Goal: Information Seeking & Learning: Find specific fact

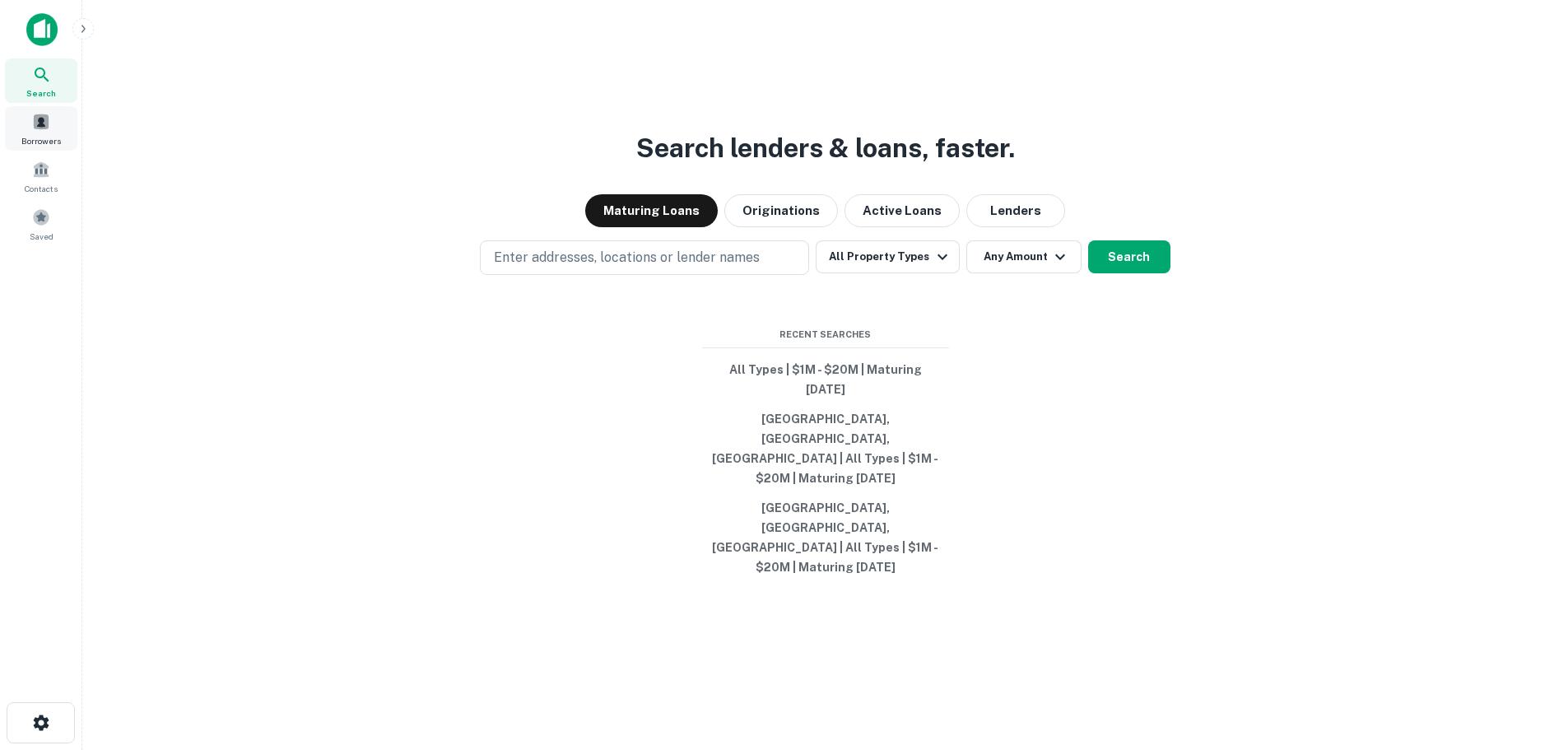
click at [48, 122] on span at bounding box center [40, 121] width 18 height 18
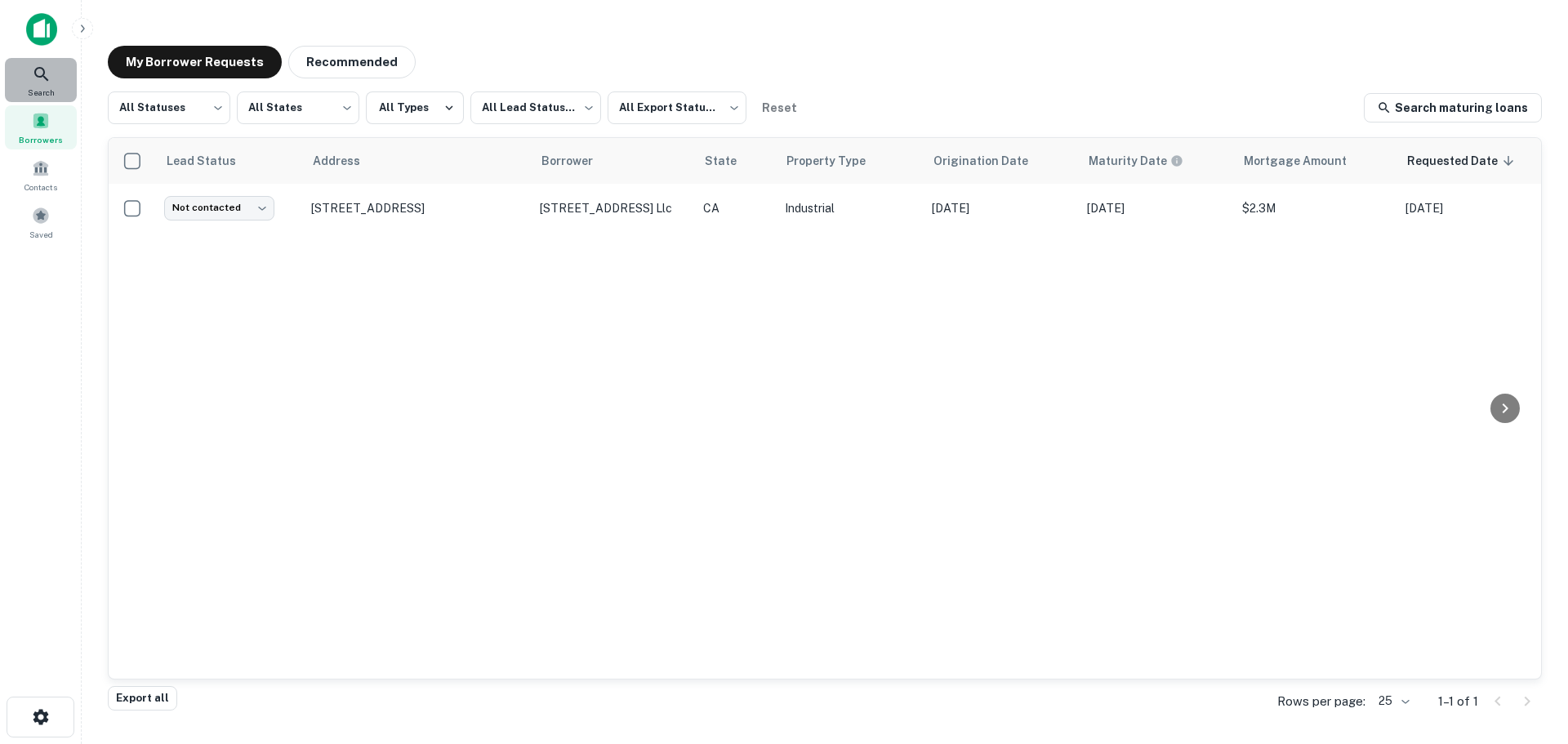
click at [48, 86] on span "Search" at bounding box center [42, 92] width 27 height 13
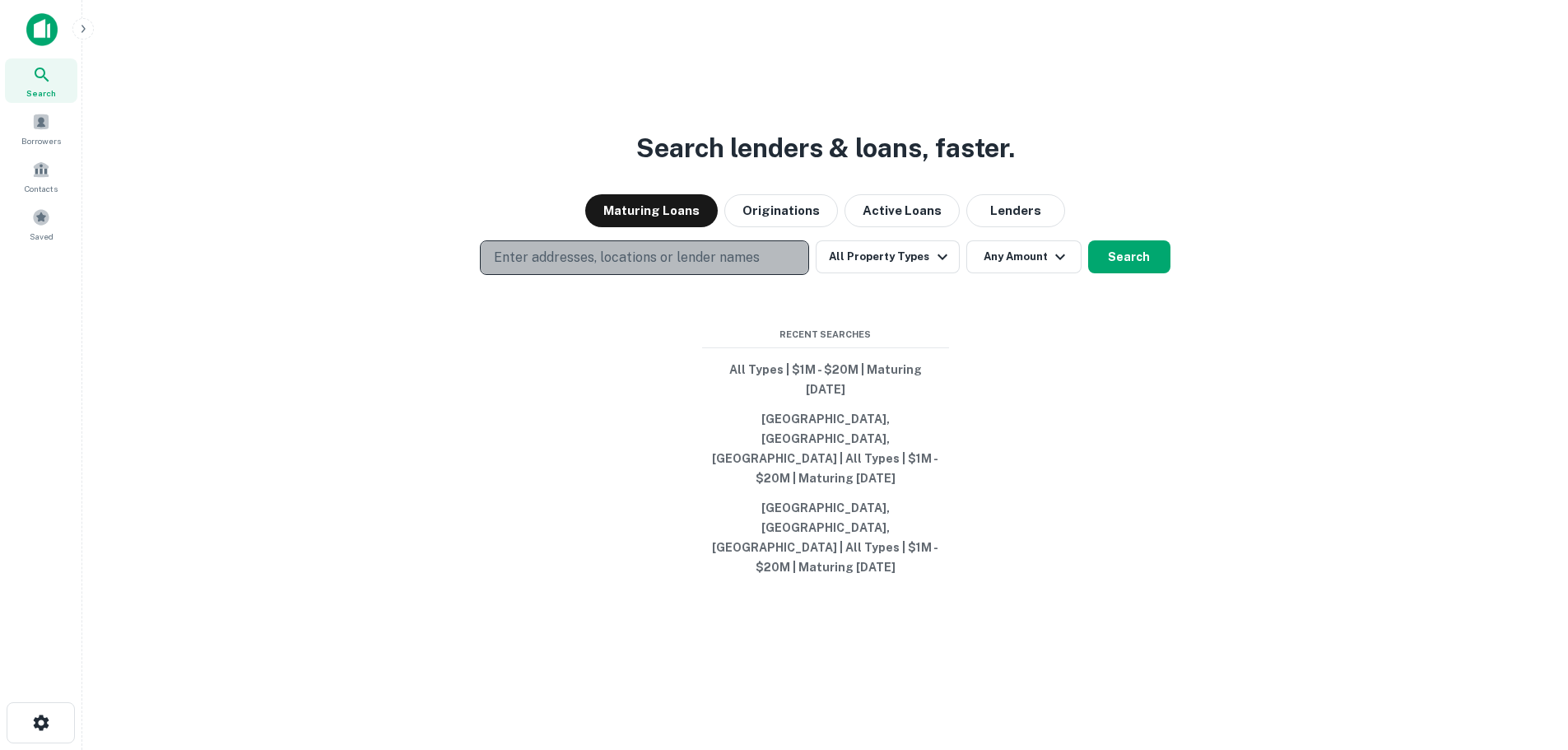
click at [602, 268] on p "Enter addresses, locations or lender names" at bounding box center [627, 257] width 266 height 20
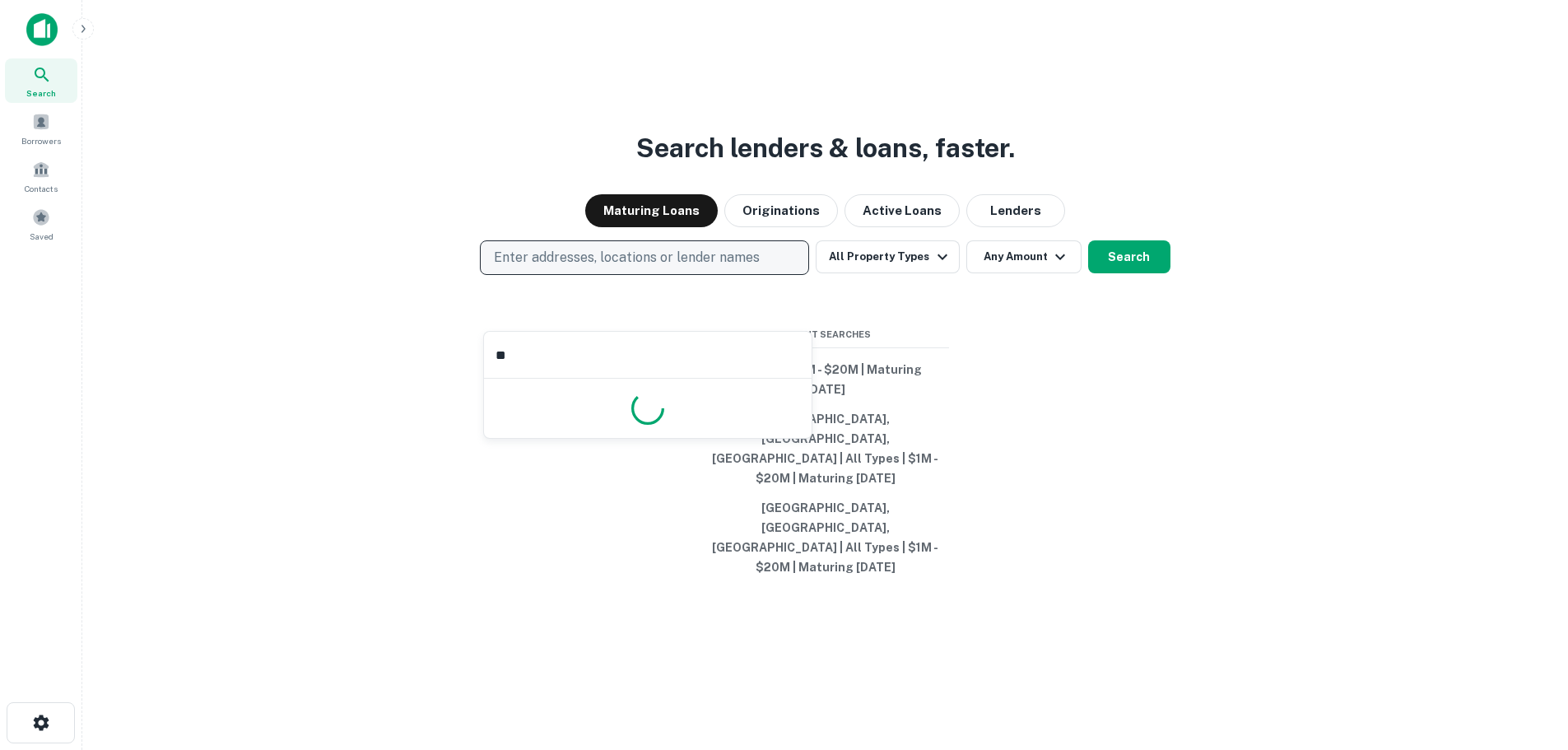
type input "*"
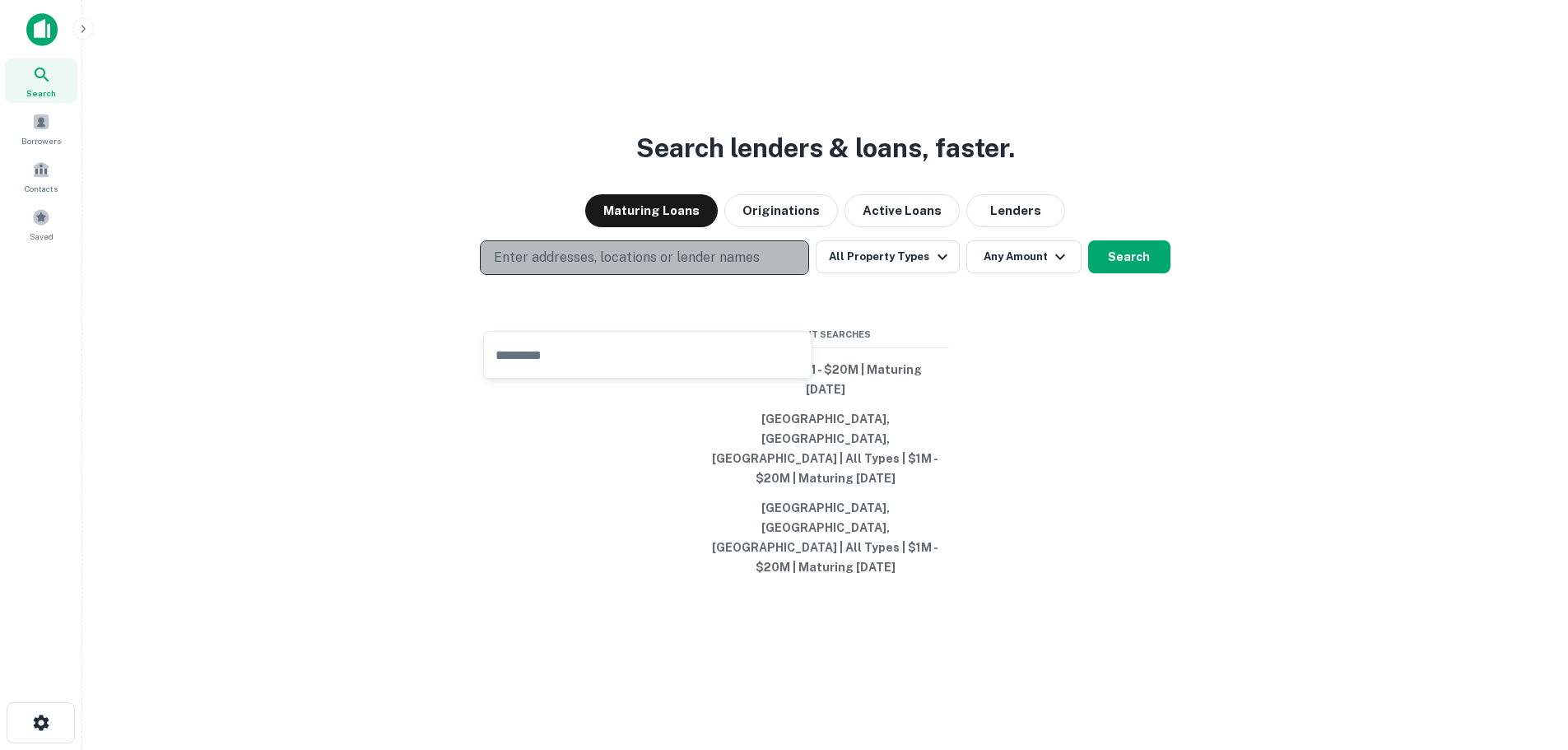
click at [569, 268] on p "Enter addresses, locations or lender names" at bounding box center [627, 257] width 266 height 20
click at [568, 268] on p "Enter addresses, locations or lender names" at bounding box center [627, 257] width 266 height 20
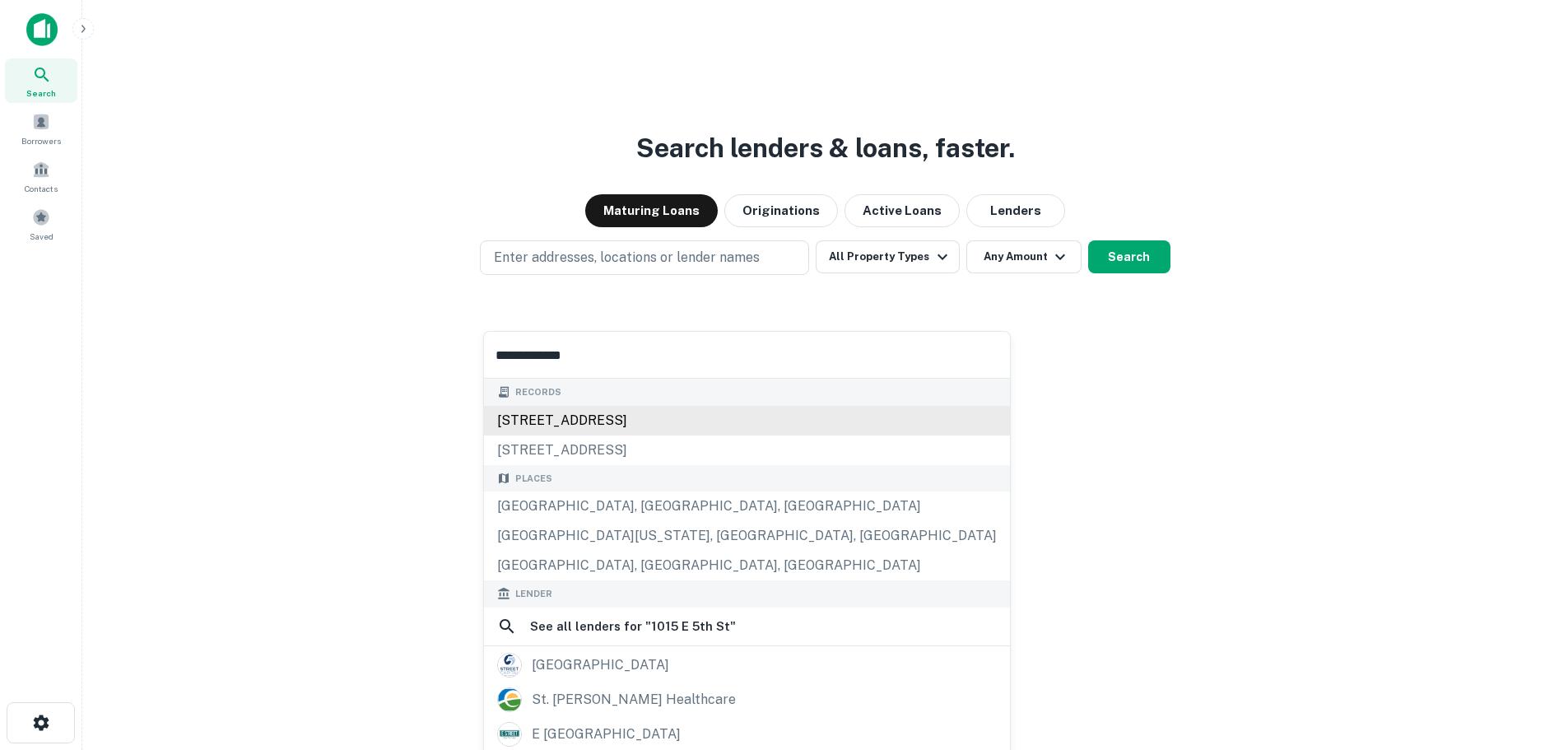
type input "**********"
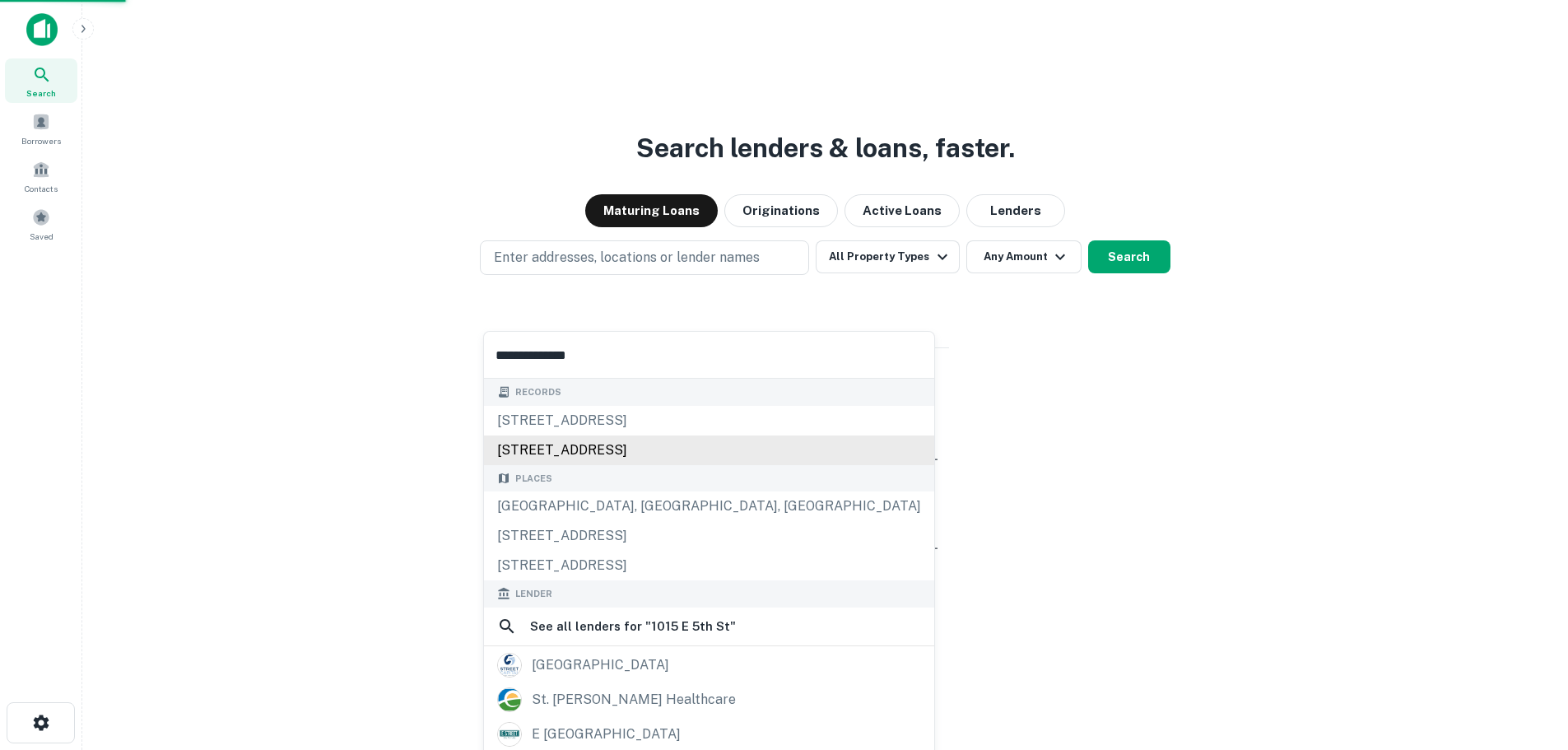
click at [556, 439] on div "1015 e 5th st, long beach, ca, 90802" at bounding box center [709, 451] width 450 height 30
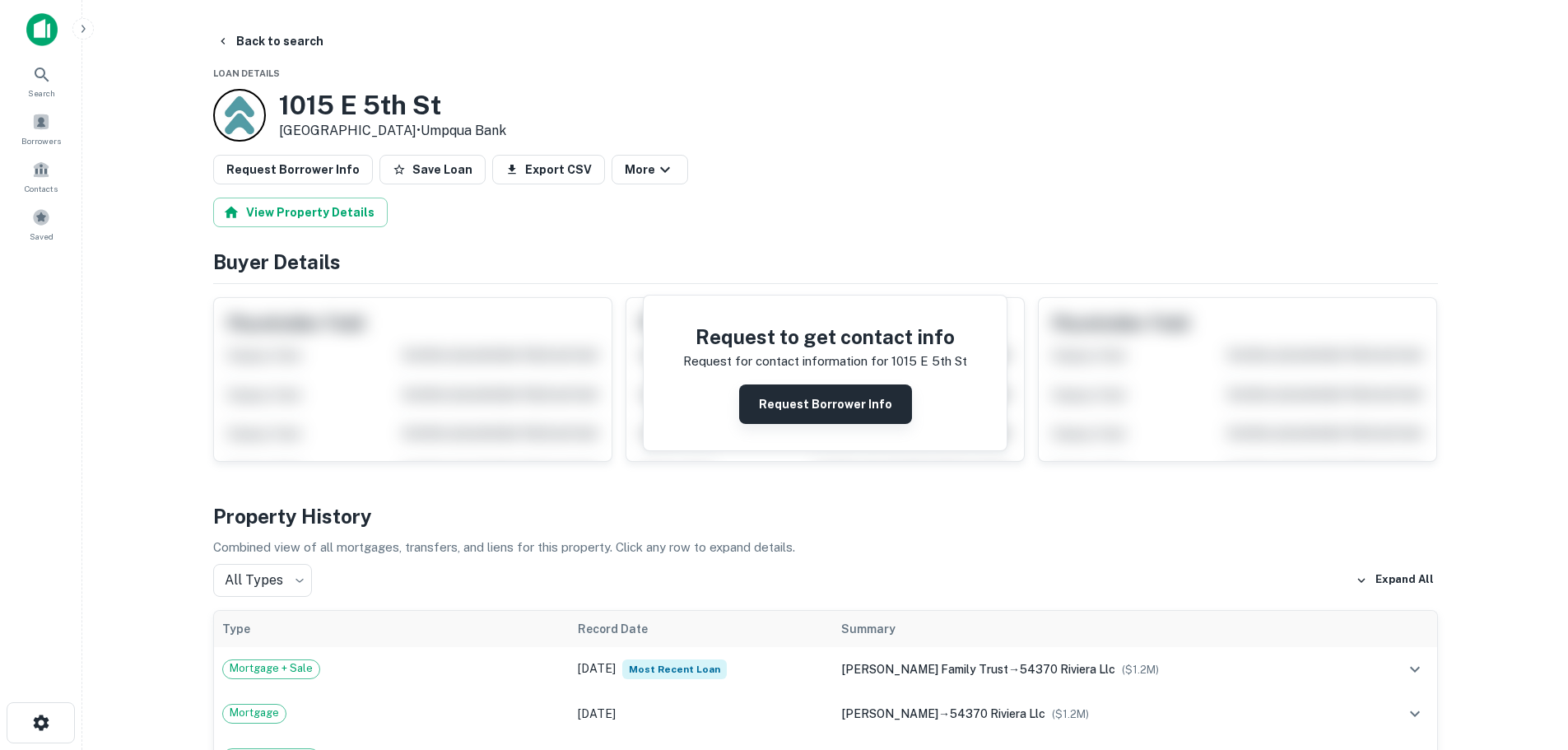
click at [817, 396] on button "Request Borrower Info" at bounding box center [826, 404] width 173 height 39
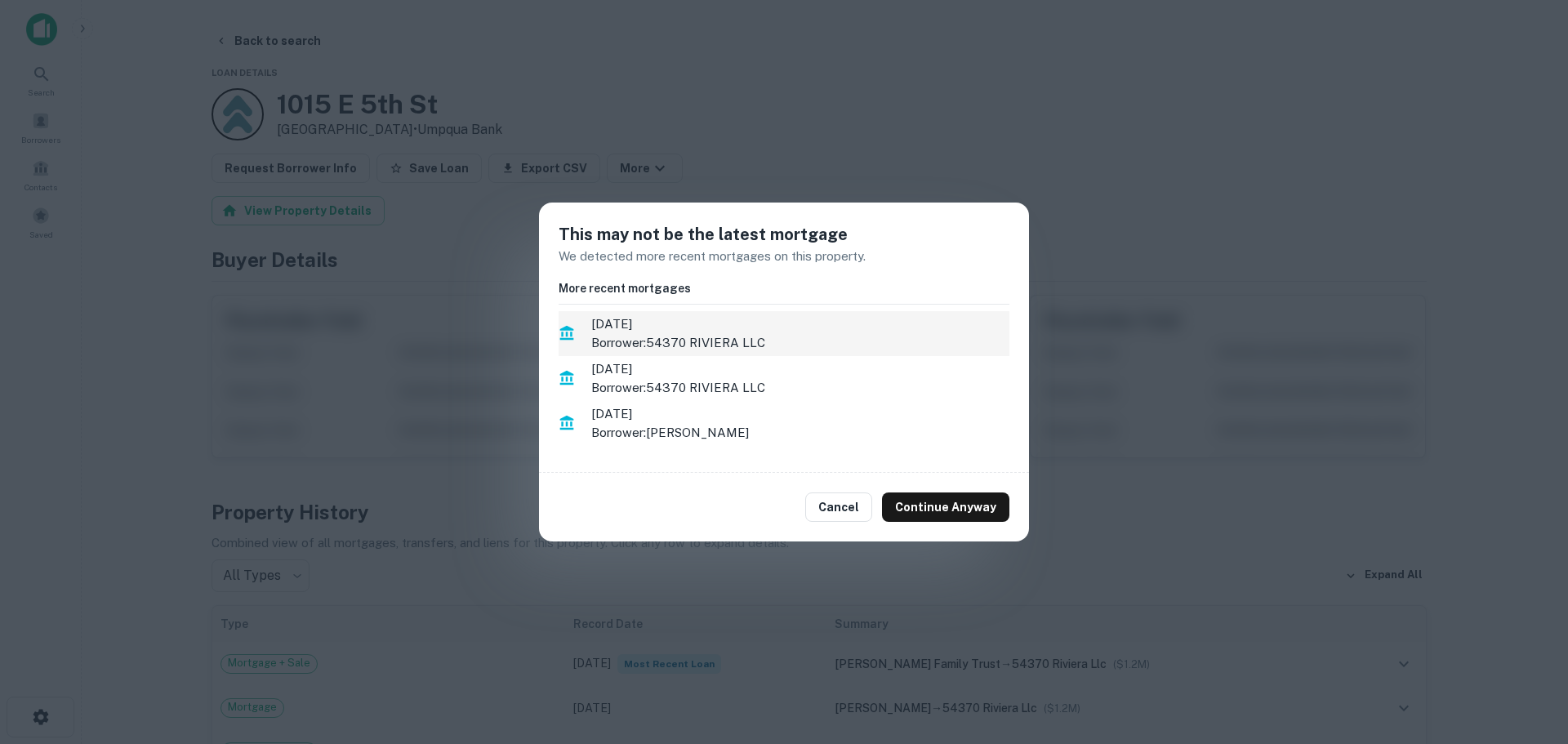
click at [721, 315] on span "8/16/2021" at bounding box center [800, 323] width 418 height 20
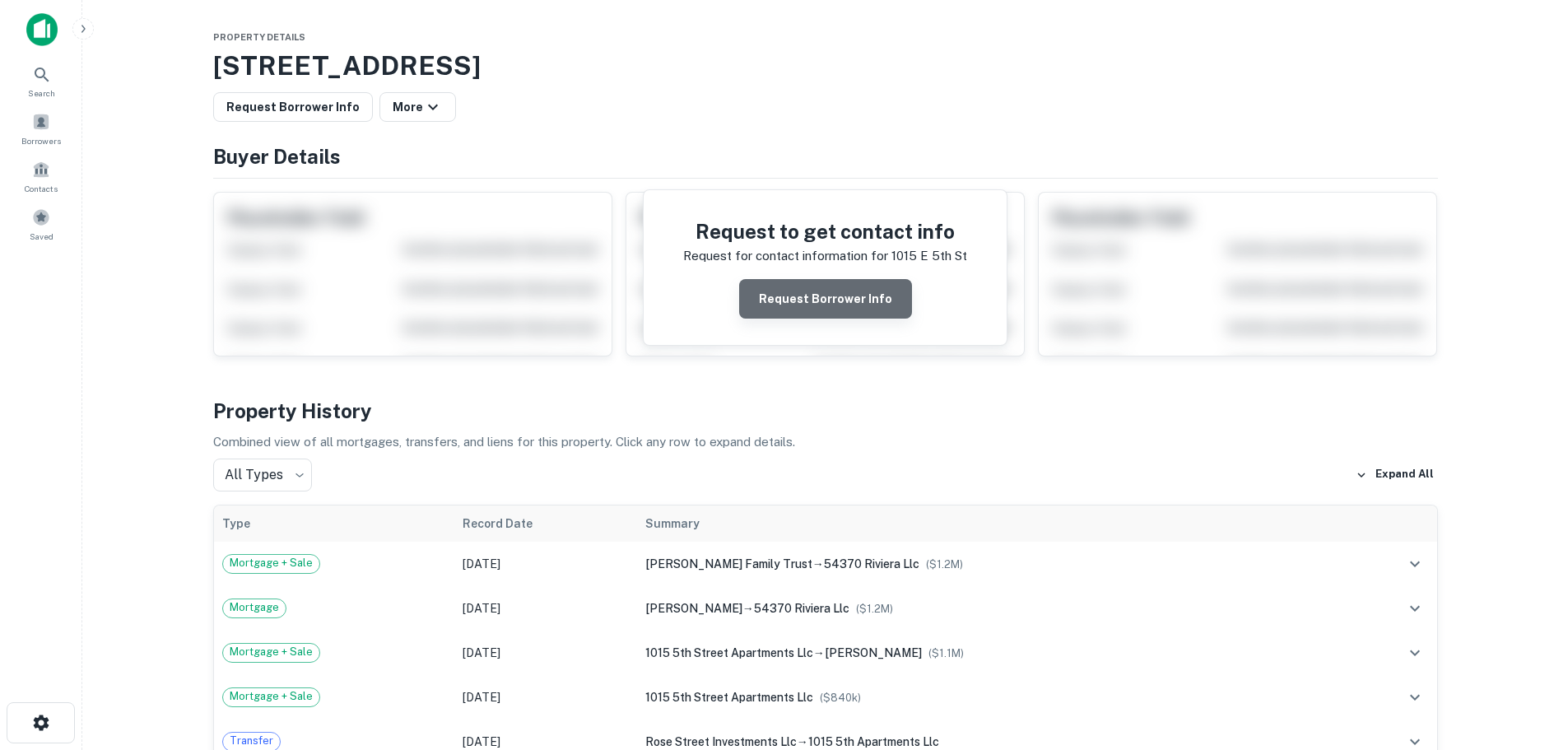
click at [840, 313] on button "Request Borrower Info" at bounding box center [826, 299] width 173 height 39
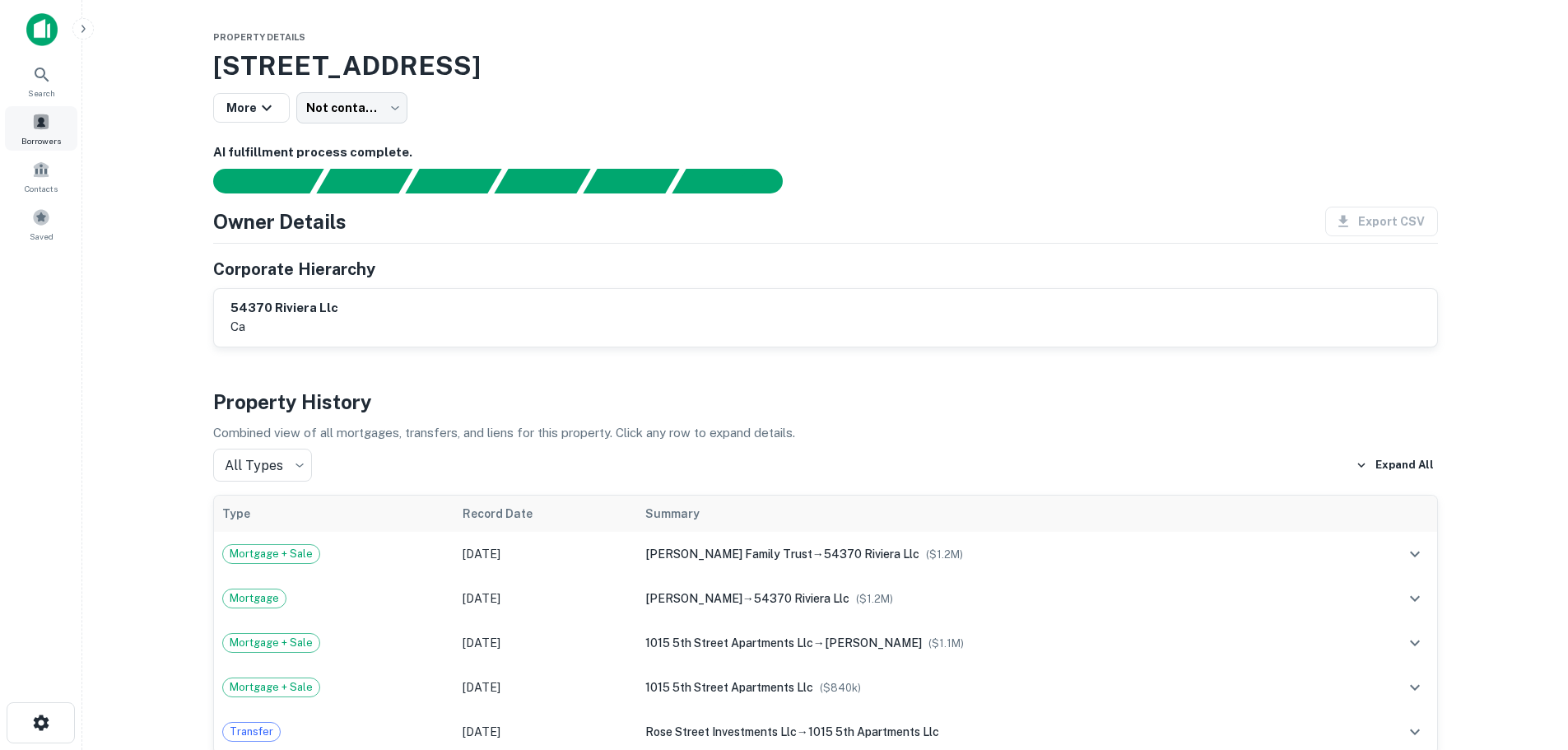
click at [39, 126] on span at bounding box center [40, 121] width 18 height 18
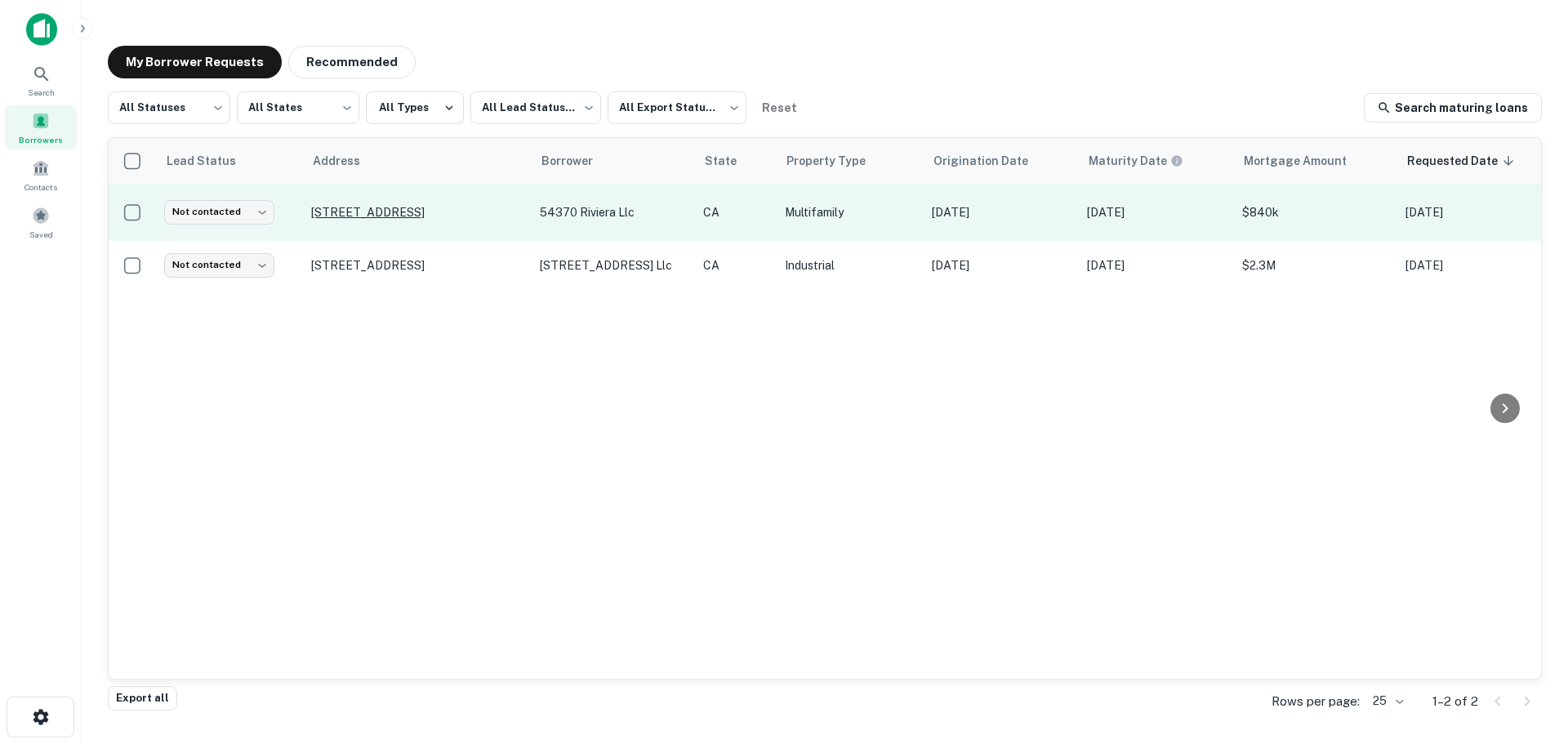
click at [406, 219] on p "1015 E 5th St, Long Beach, CA, 90802" at bounding box center [418, 212] width 213 height 14
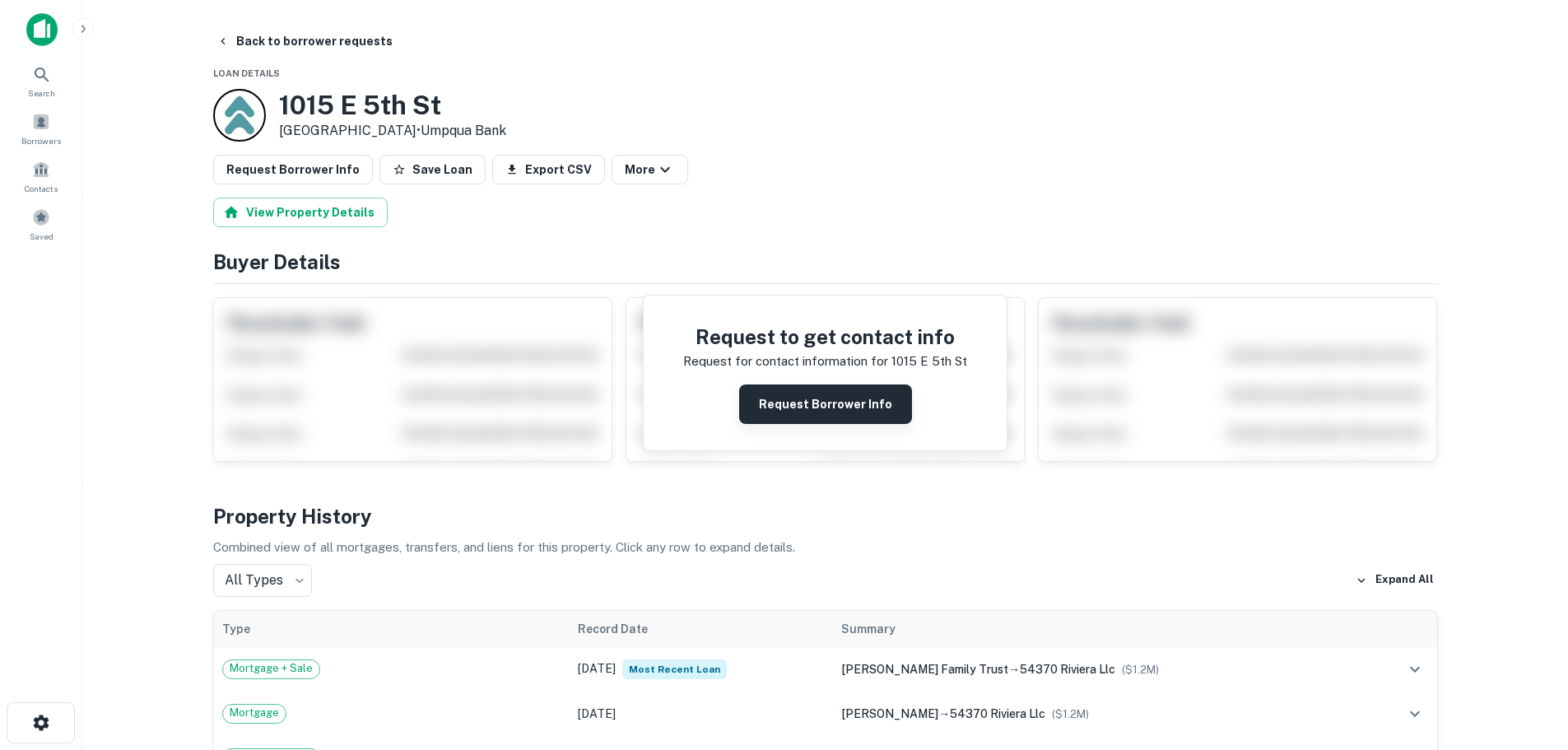
click at [790, 400] on button "Request Borrower Info" at bounding box center [826, 404] width 173 height 39
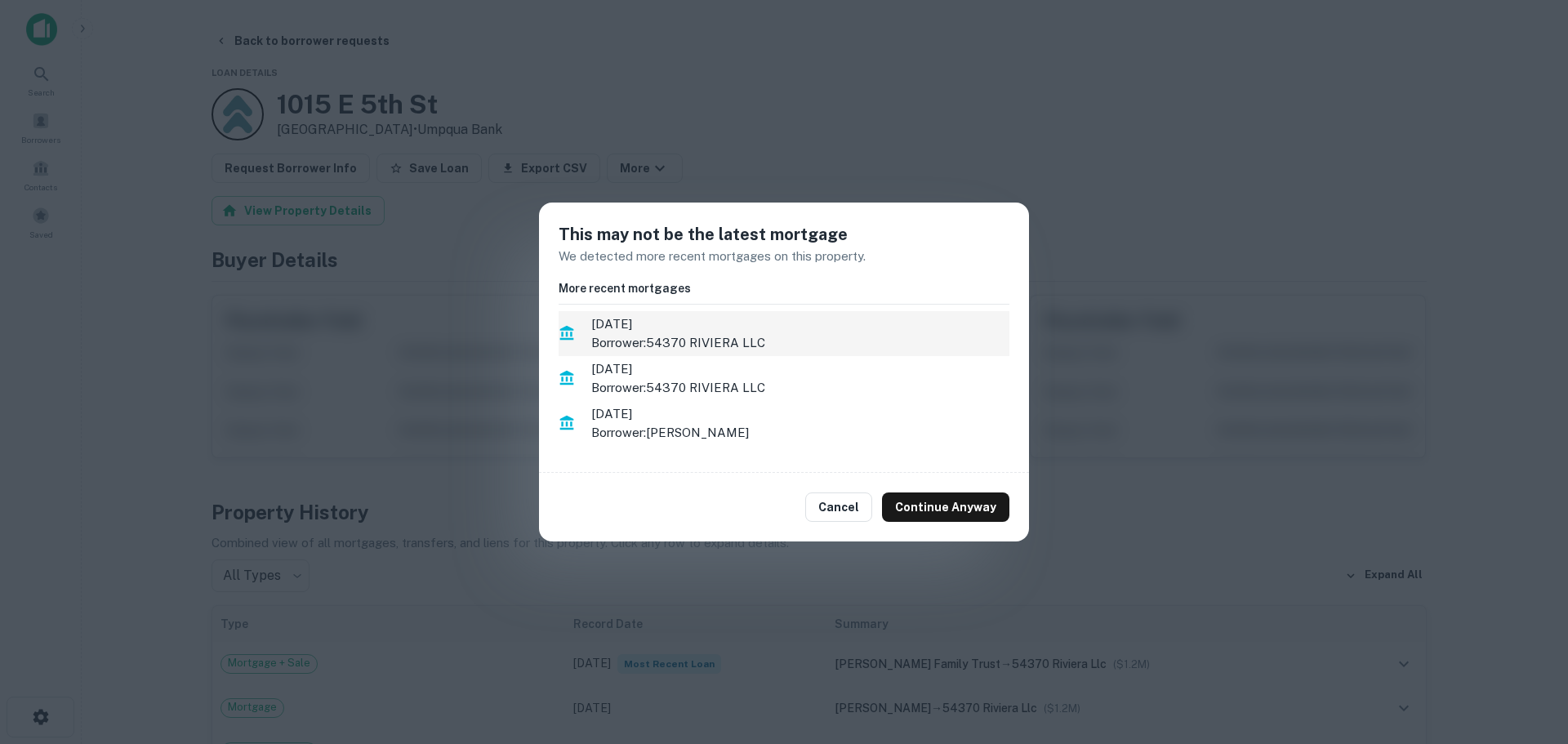
click at [725, 334] on p "Borrower: 54370 RIVIERA LLC" at bounding box center [800, 343] width 418 height 20
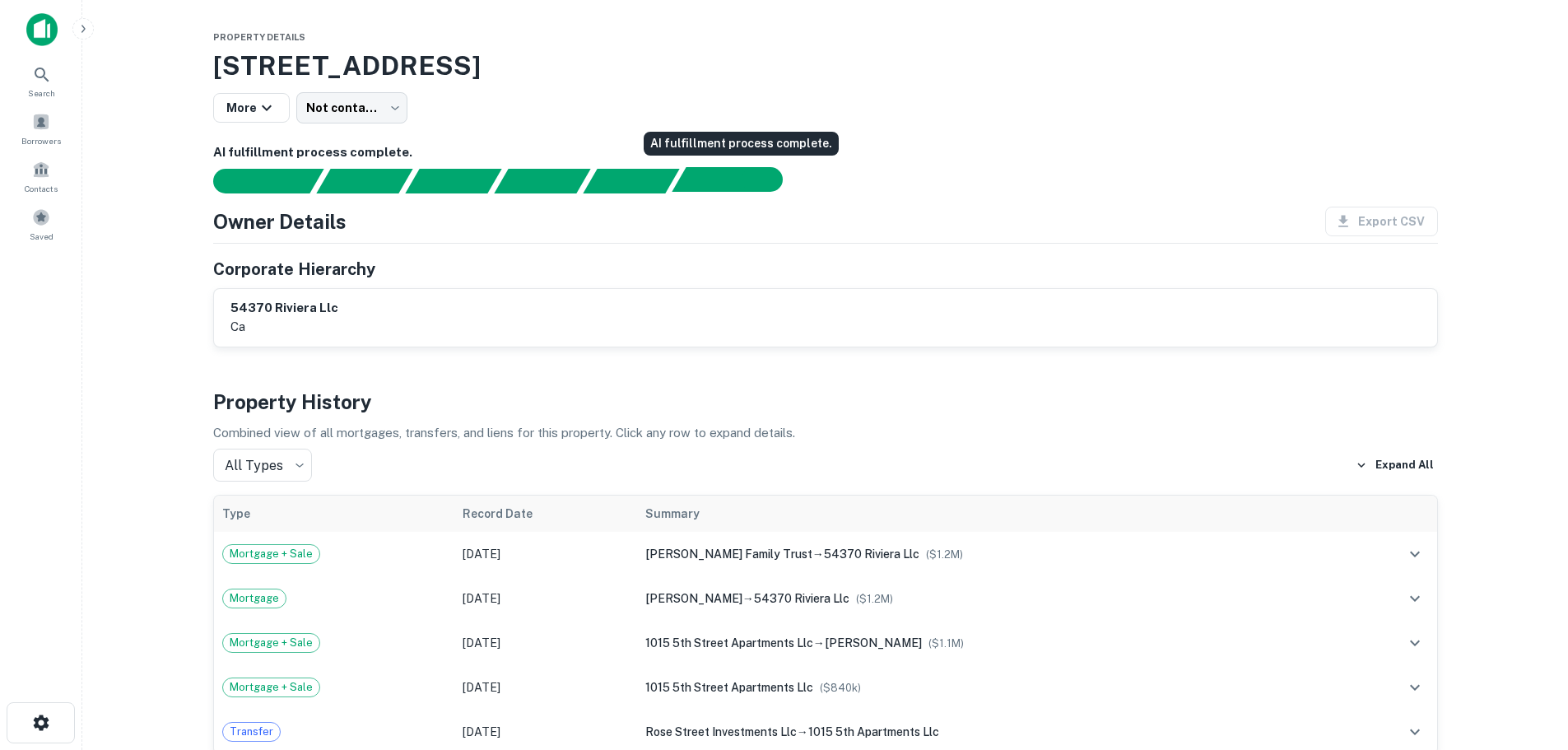
click at [693, 191] on div "AI fulfillment process complete." at bounding box center [720, 179] width 96 height 25
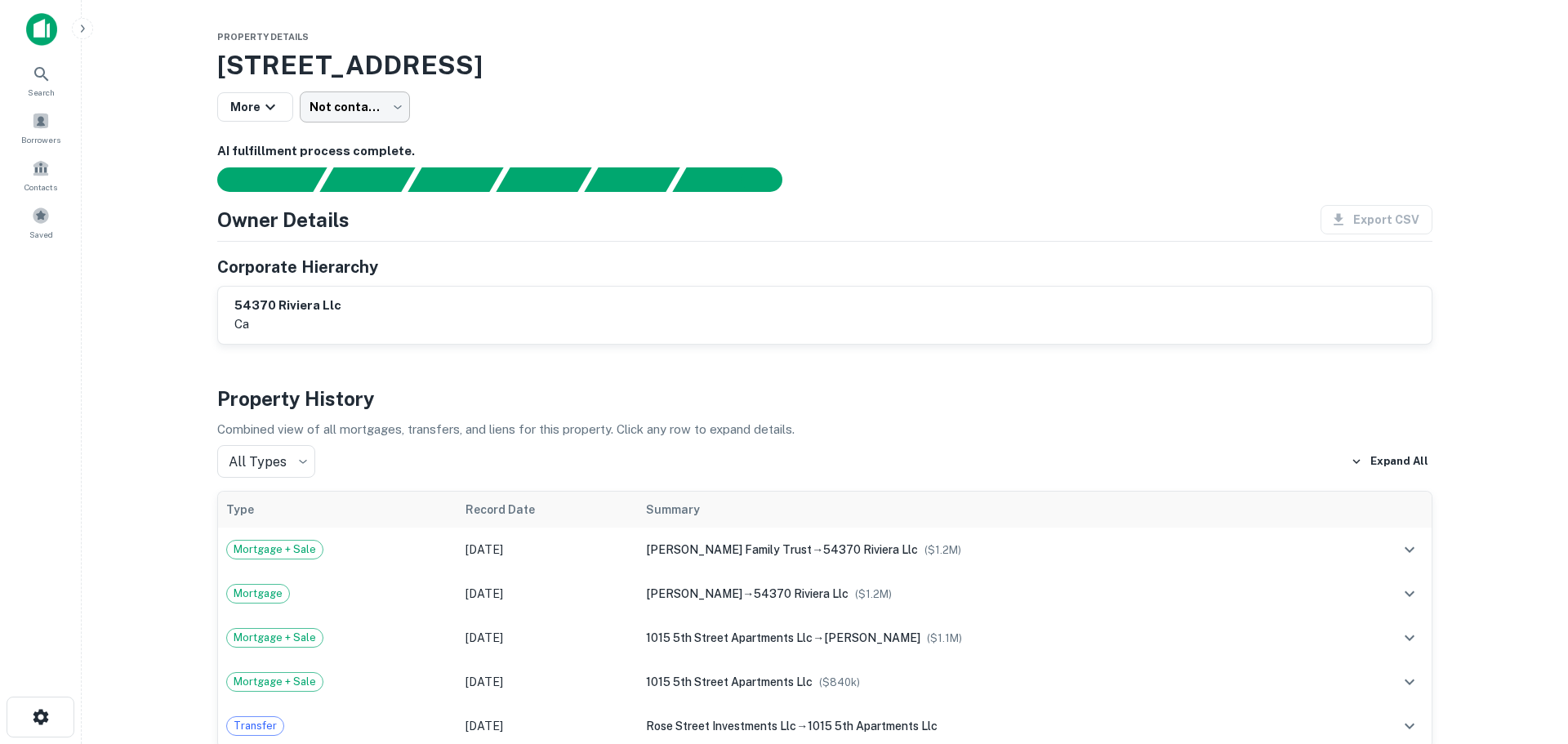
click at [385, 108] on body "Search Borrowers Contacts Saved Property Details 1015 E 5th St, Long Beach, CA,…" at bounding box center [784, 372] width 1568 height 744
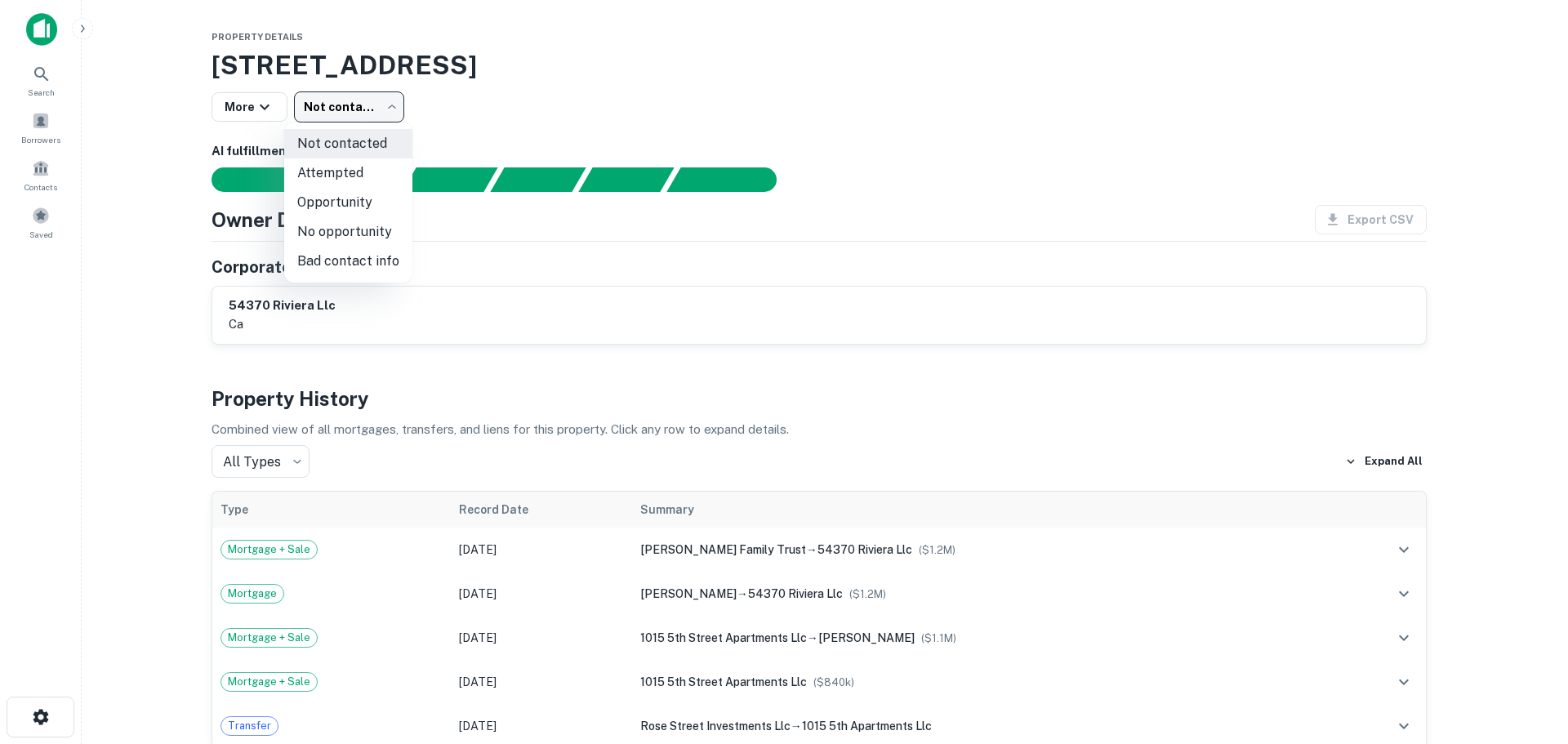
click at [403, 100] on div at bounding box center [784, 372] width 1568 height 744
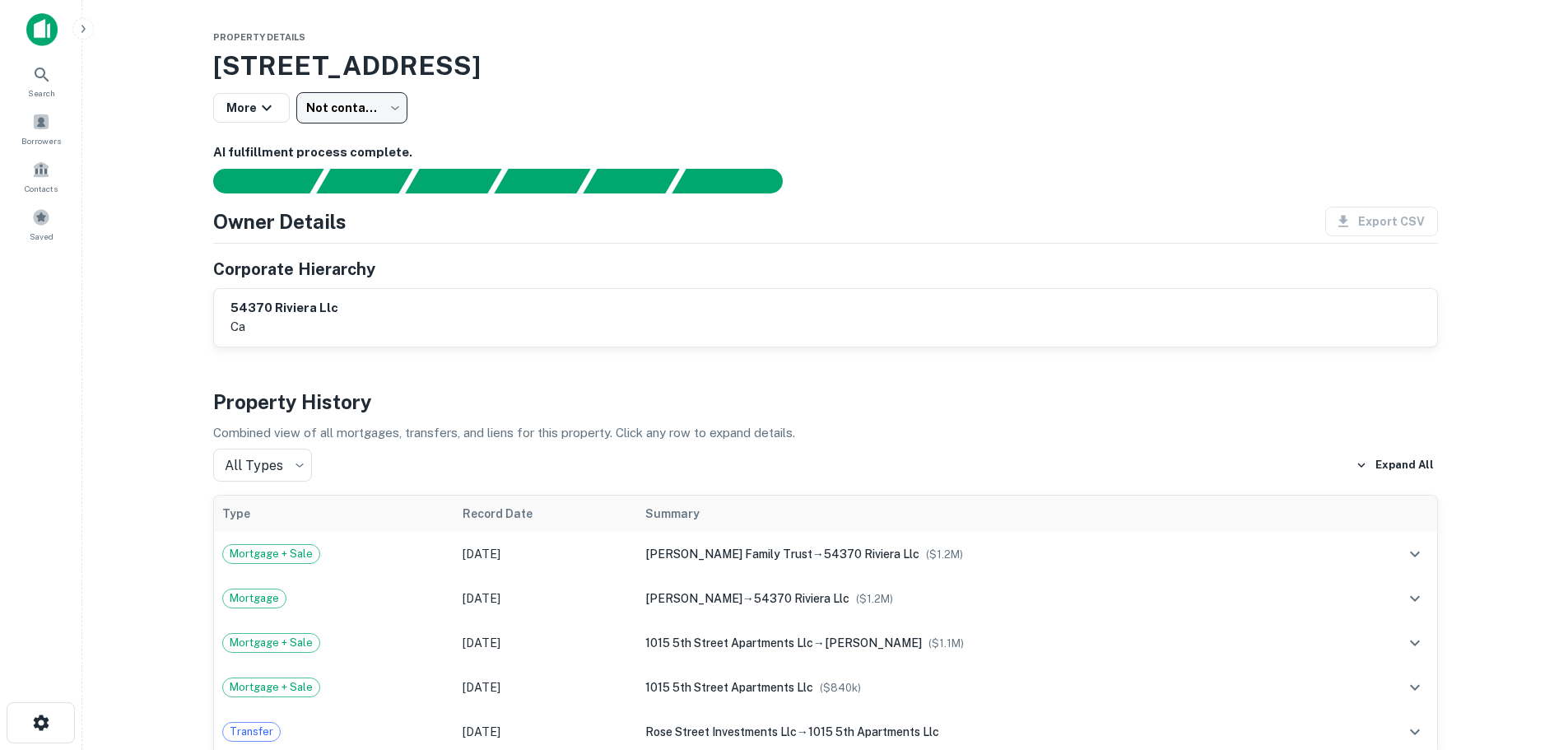
click at [398, 100] on body "Search Borrowers Contacts Saved Property Details 1015 E 5th St, Long Beach, CA,…" at bounding box center [784, 375] width 1568 height 750
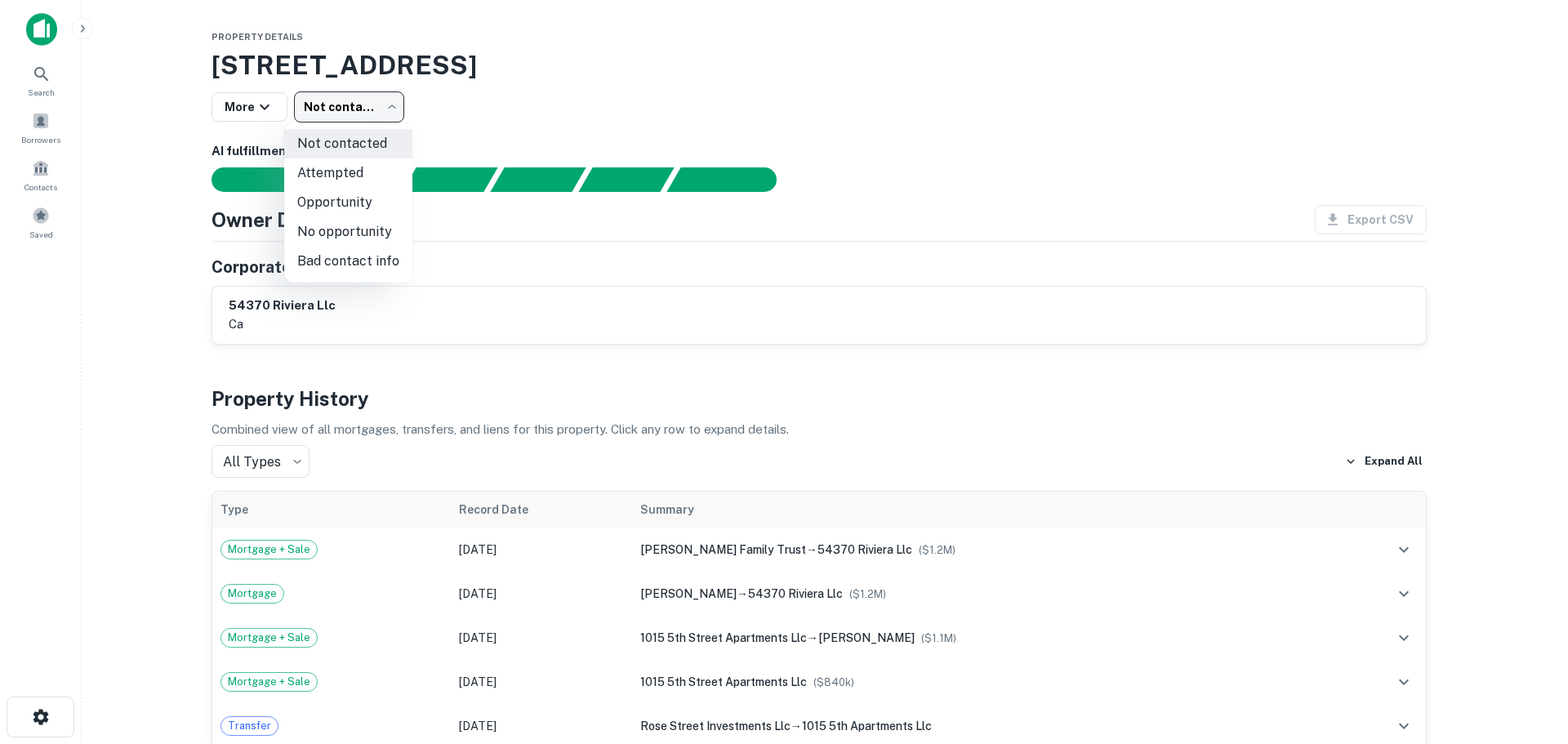
click at [450, 100] on div at bounding box center [784, 372] width 1568 height 744
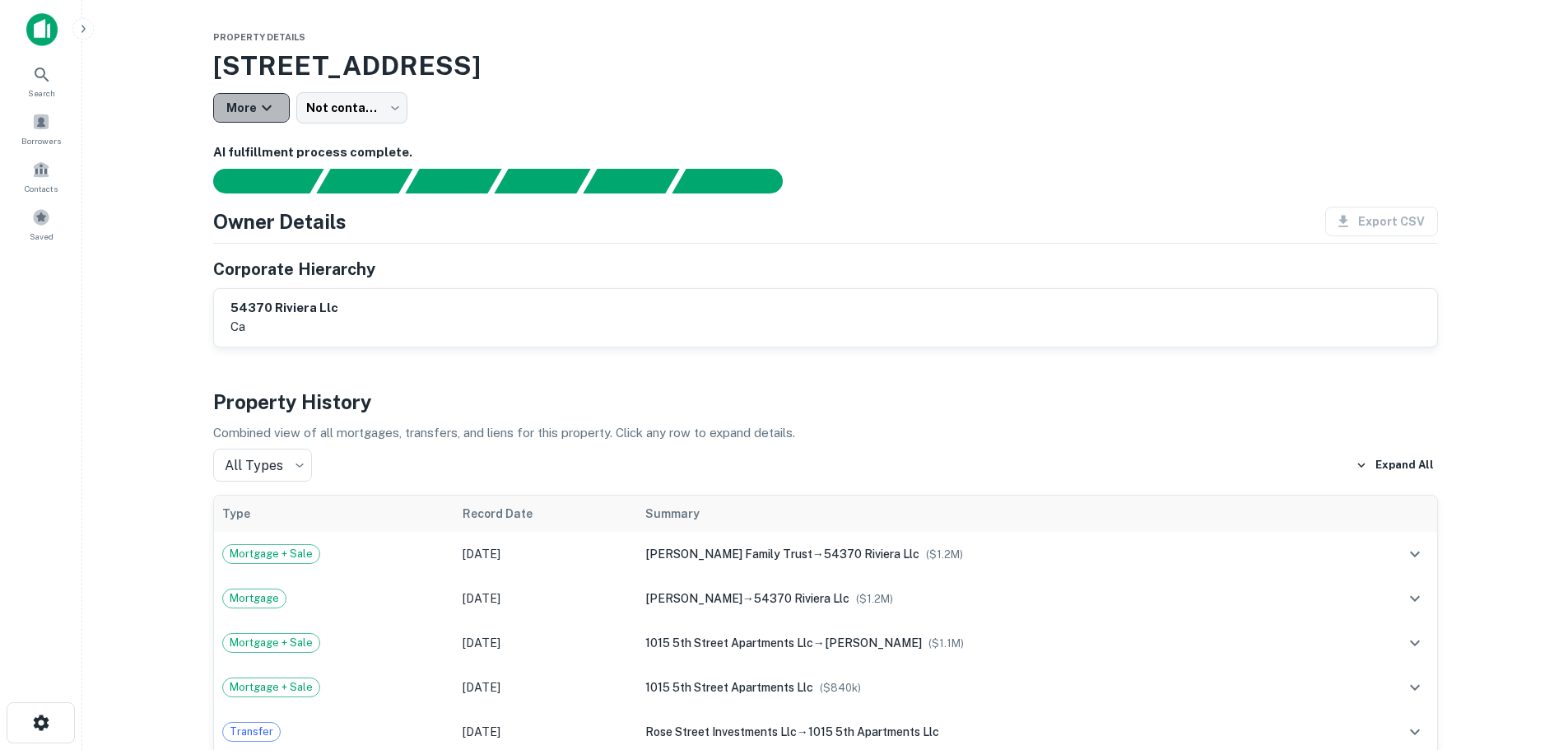
click at [269, 106] on icon "button" at bounding box center [266, 107] width 20 height 20
click at [572, 135] on div at bounding box center [790, 375] width 1581 height 750
click at [25, 118] on div "Borrowers" at bounding box center [41, 129] width 72 height 45
